Goal: Task Accomplishment & Management: Use online tool/utility

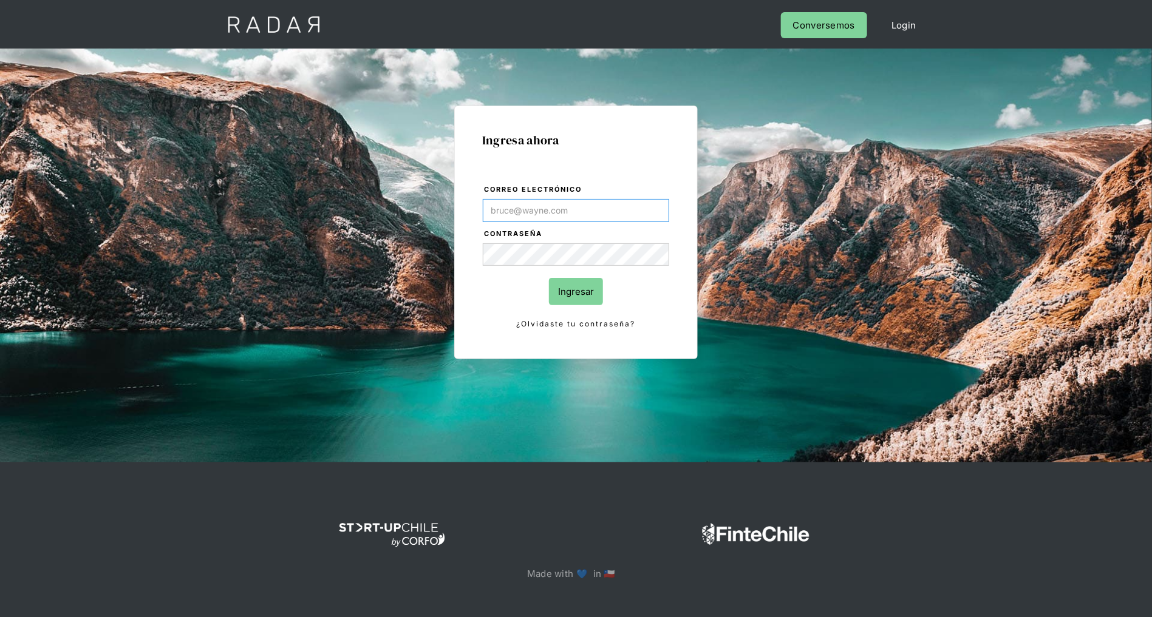
type input "[PERSON_NAME][EMAIL_ADDRESS][DOMAIN_NAME]"
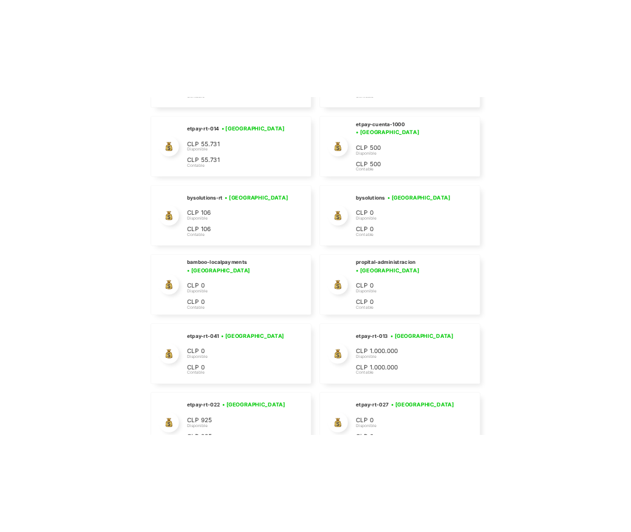
scroll to position [5433, 0]
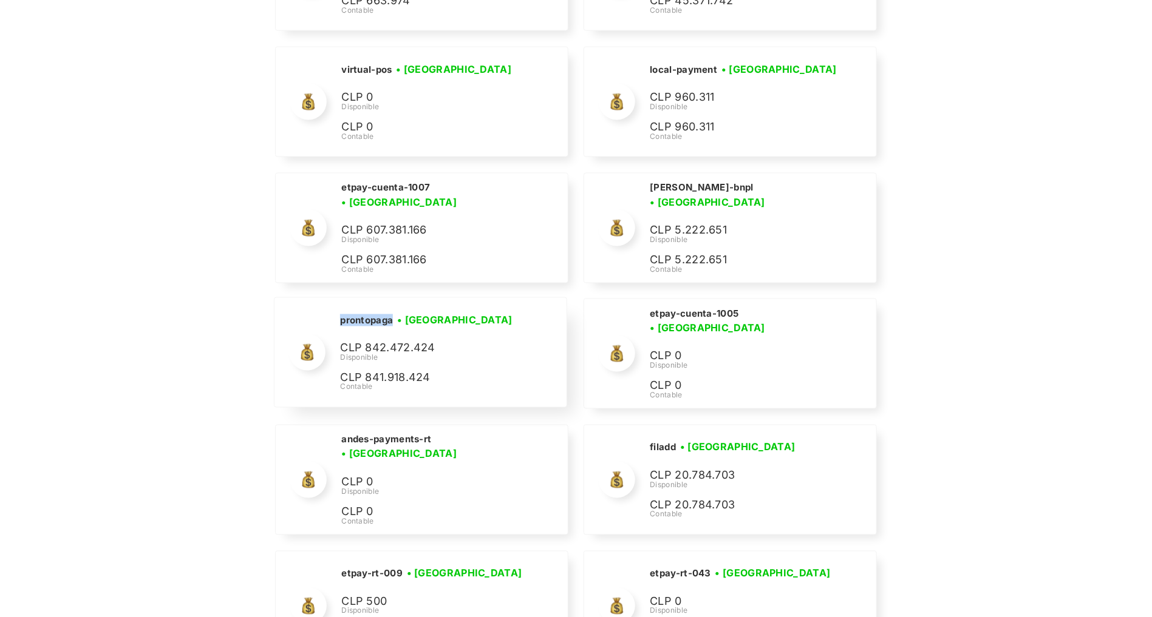
drag, startPoint x: 391, startPoint y: 310, endPoint x: 340, endPoint y: 308, distance: 51.0
click at [340, 314] on h2 "prontopaga" at bounding box center [366, 320] width 53 height 12
copy h2 "prontopaga"
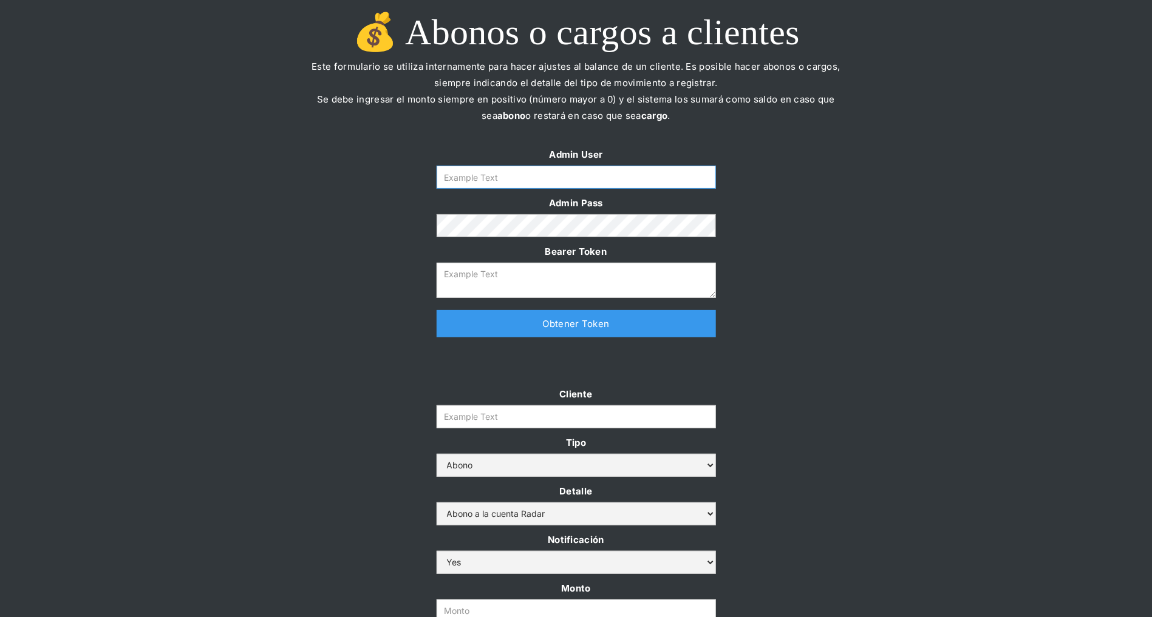
click at [551, 171] on input "Form" at bounding box center [575, 177] width 279 height 23
type input "[PERSON_NAME][EMAIL_ADDRESS][DOMAIN_NAME]"
click at [527, 328] on link "Obtener Token" at bounding box center [575, 323] width 279 height 27
type textarea "eyJhbGciOiJSUzI1NiIsInR5cCI6IkpXVCJ9.eyJkYXRhIjp7ImlkIjoiZGFuaWVsYUBzb21vc3JhZG…"
click at [495, 410] on input "Cliente" at bounding box center [575, 417] width 279 height 23
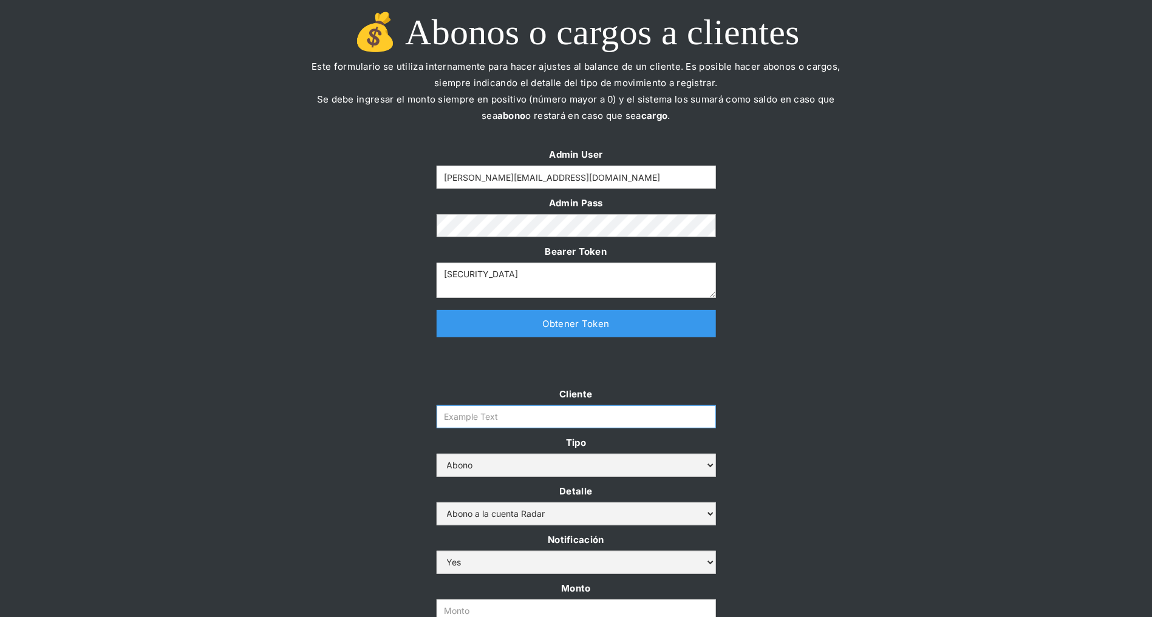
paste input "prontopaga"
type input "prontopaga"
click at [388, 395] on div "Cliente prontopaga Tipo Abono Cargo Detalle Abono a la cuenta Radar Devolución …" at bounding box center [576, 530] width 1152 height 288
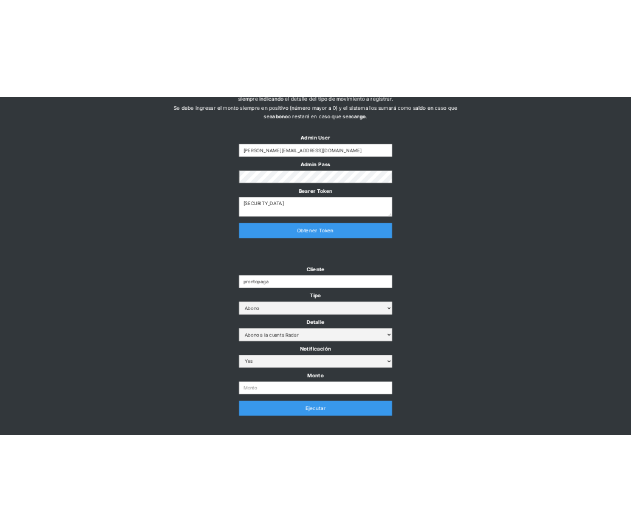
scroll to position [81, 0]
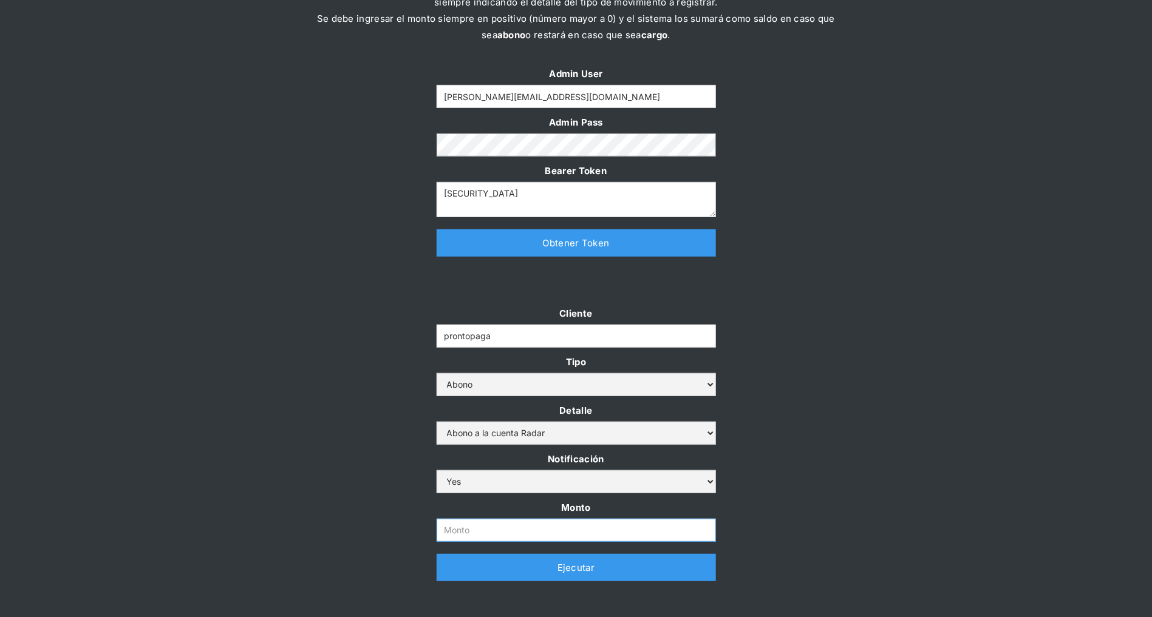
click at [465, 532] on input "Monto" at bounding box center [575, 530] width 279 height 23
paste input "1.000.000.000"
type input "1.000.000.000"
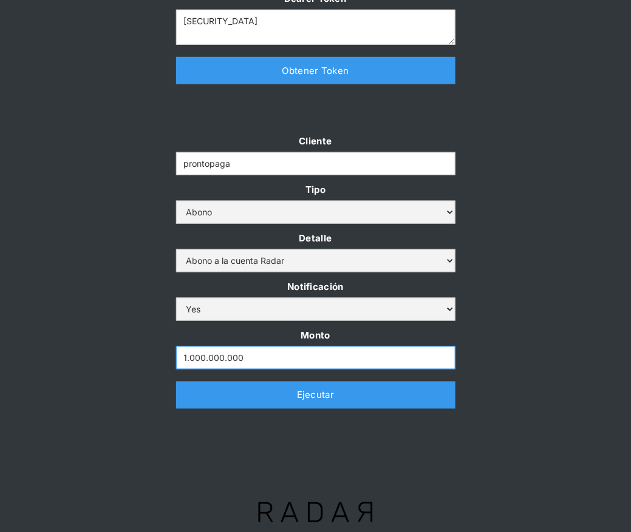
scroll to position [262, 0]
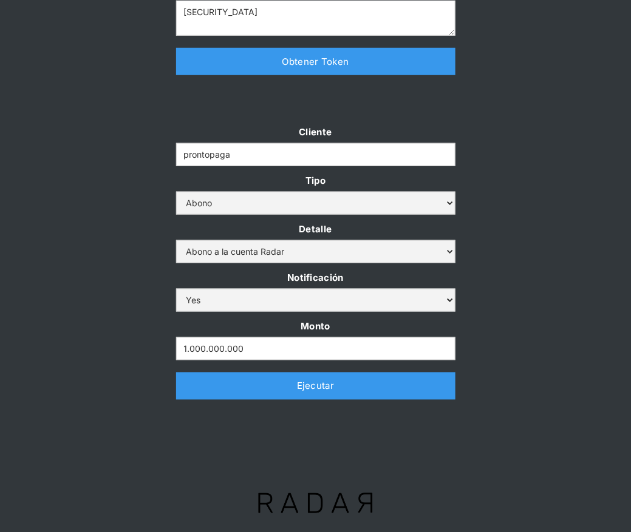
click at [536, 188] on div "Cliente prontopaga Tipo Abono Cargo Detalle Abono a la cuenta Radar Devolución …" at bounding box center [315, 268] width 631 height 288
click at [315, 387] on link "Ejecutar" at bounding box center [315, 386] width 279 height 27
